Goal: Information Seeking & Learning: Learn about a topic

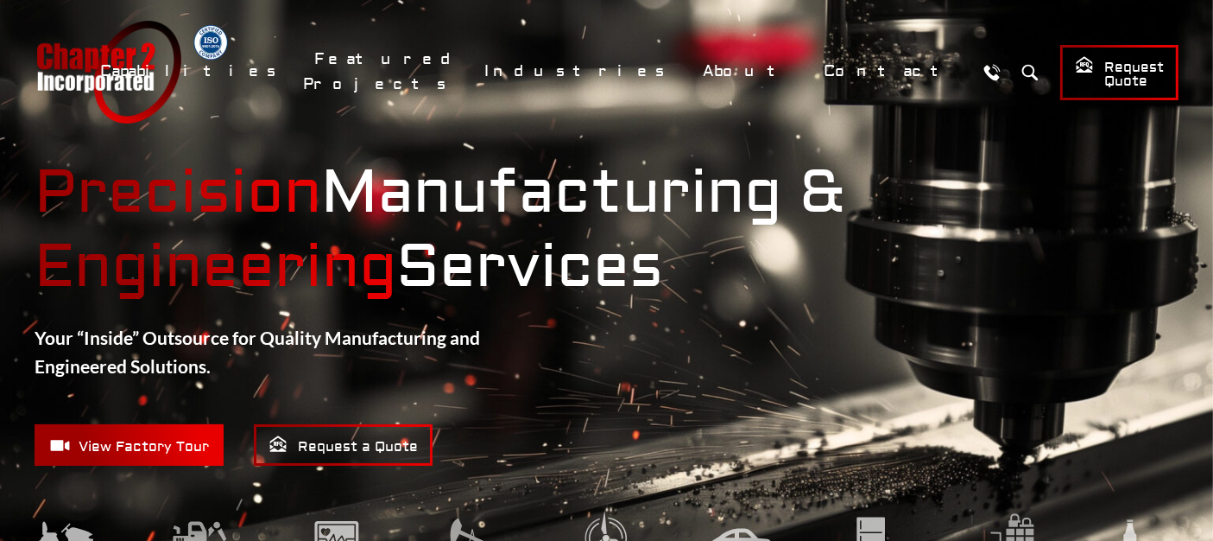
click at [1016, 211] on strong "Precision Manufacturing & Engineering Services" at bounding box center [607, 230] width 1144 height 149
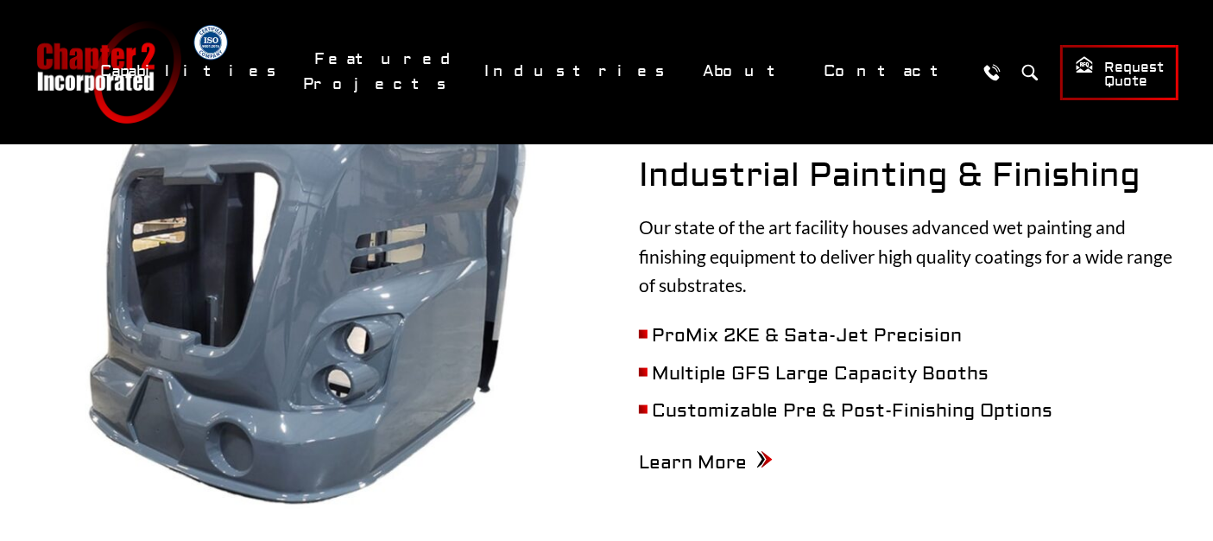
scroll to position [2687, 0]
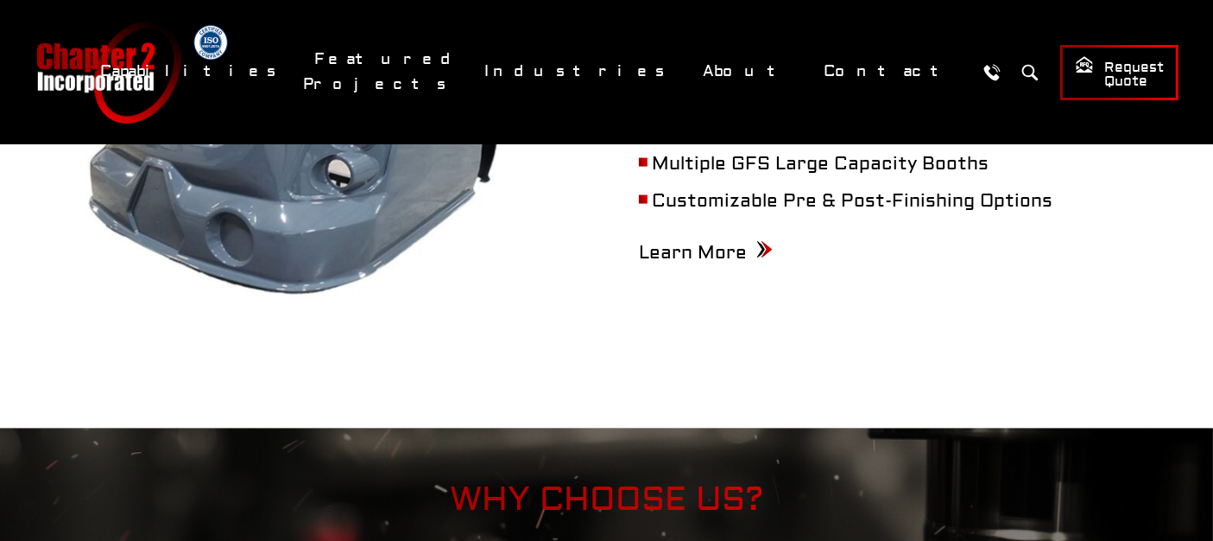
click at [345, 18] on header "Chapter 2 Incorporated Menu Capabilities Precision CNC Machining Turning Millin…" at bounding box center [606, 72] width 1213 height 144
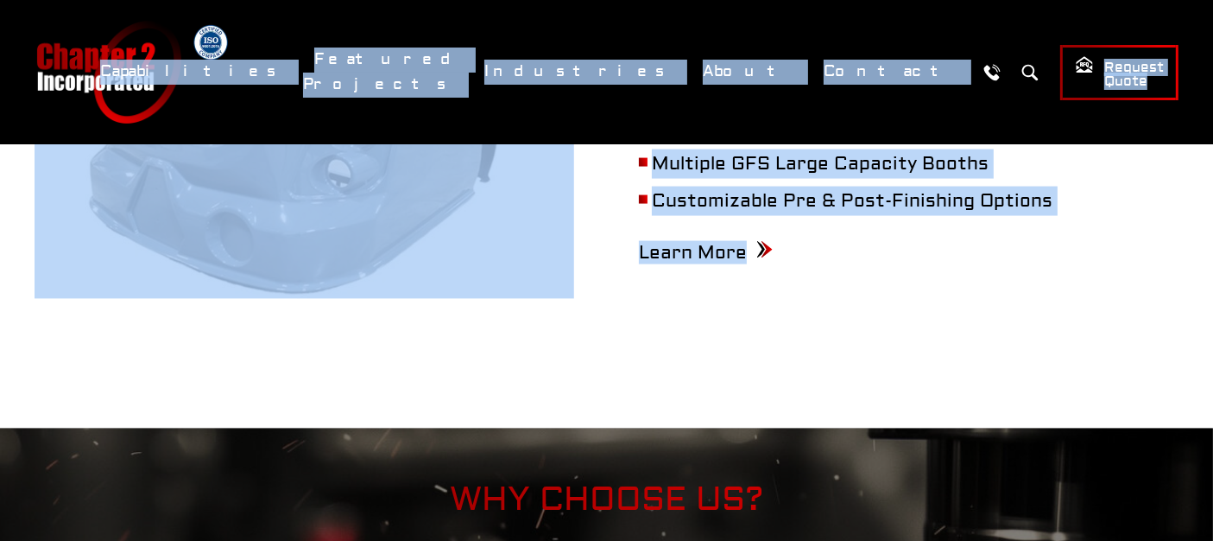
drag, startPoint x: 339, startPoint y: 62, endPoint x: 1226, endPoint y: 200, distance: 898.5
click at [884, 110] on div "Chapter 2 Incorporated Menu Capabilities Precision CNC Machining Turning Millin…" at bounding box center [606, 72] width 1213 height 103
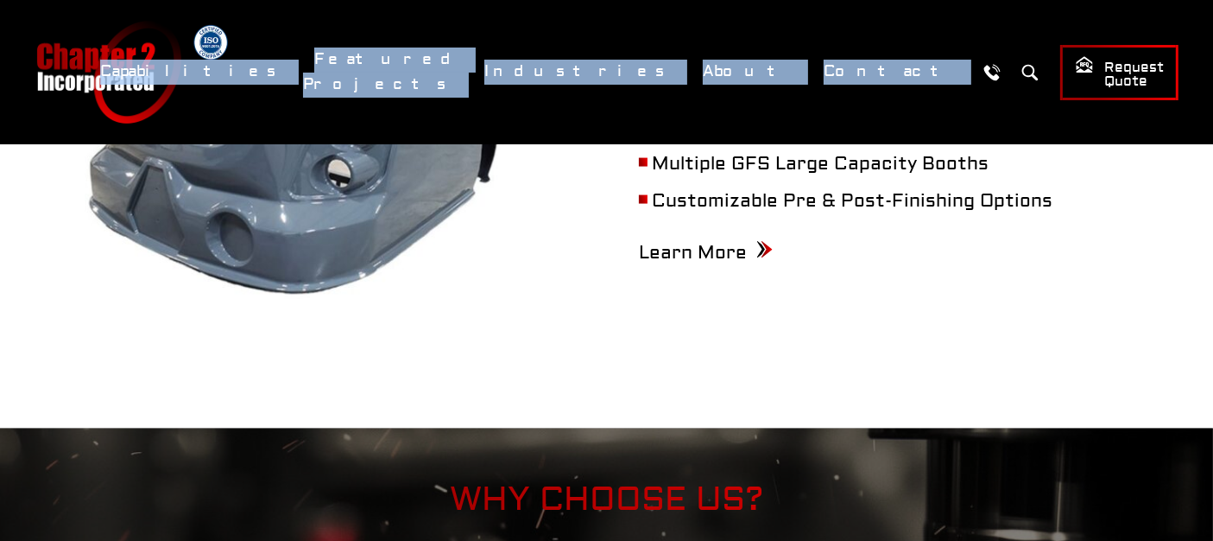
drag, startPoint x: 944, startPoint y: 116, endPoint x: 231, endPoint y: 34, distance: 717.2
click at [225, 36] on div "Chapter 2 Incorporated Menu Capabilities Precision CNC Machining Turning Millin…" at bounding box center [606, 72] width 1213 height 103
click at [352, 16] on header "Chapter 2 Incorporated Menu Capabilities Precision CNC Machining Turning Millin…" at bounding box center [606, 72] width 1213 height 144
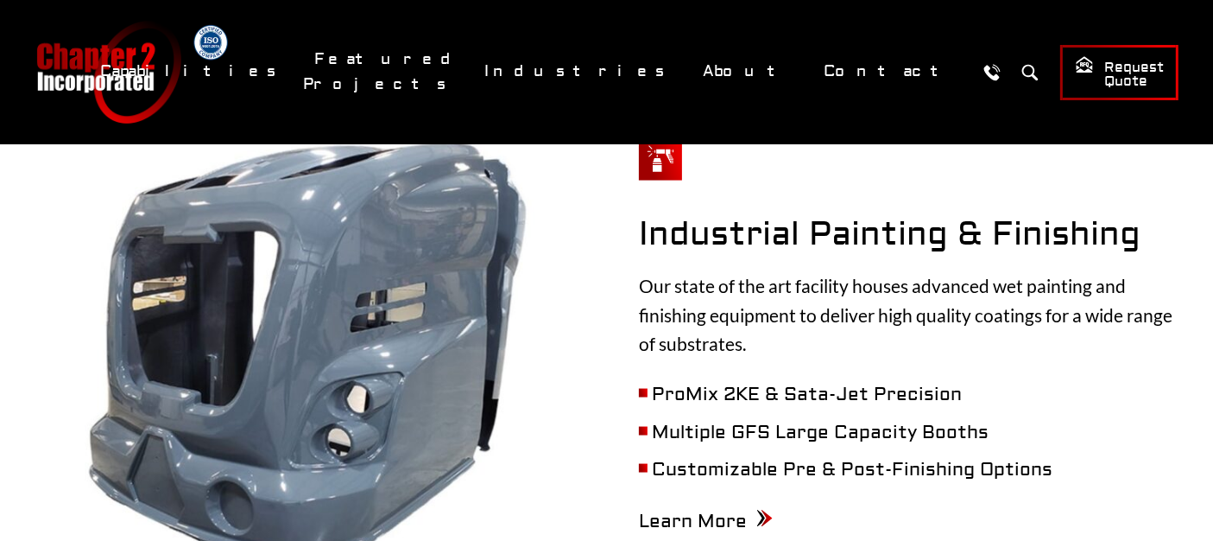
scroll to position [2302, 0]
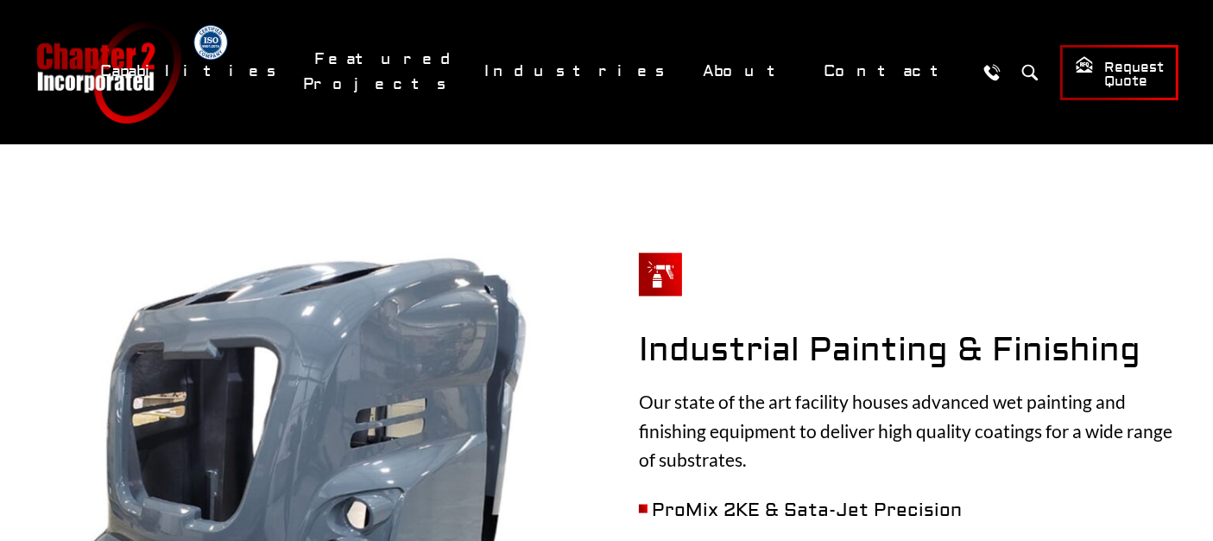
click at [627, 253] on div "Industrial Painting & Finishing Our state of the art facility houses advanced w…" at bounding box center [607, 468] width 1144 height 431
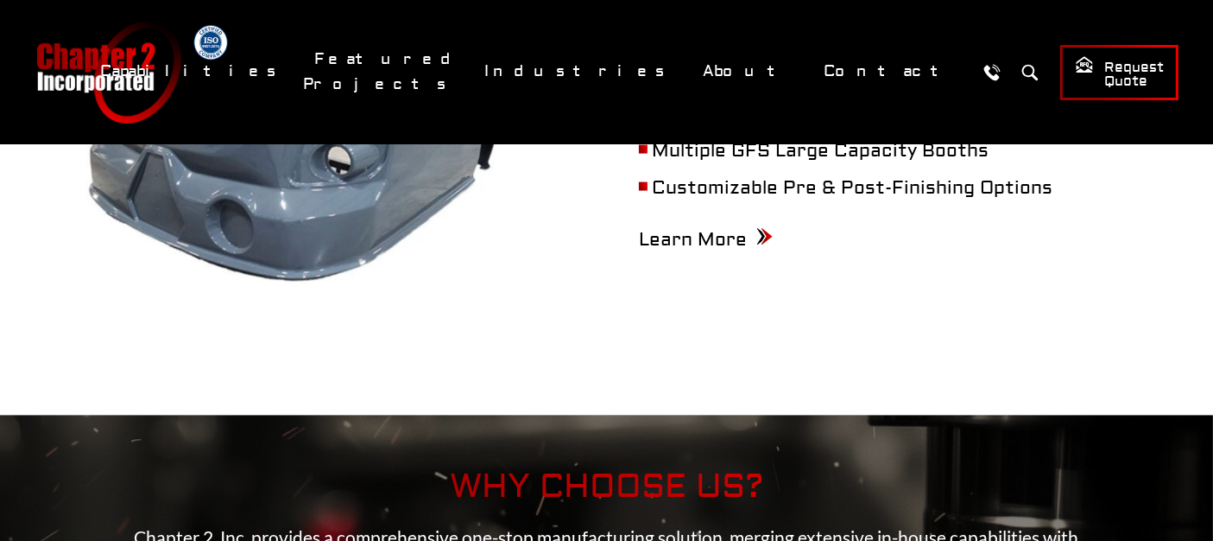
scroll to position [2783, 0]
